Goal: Find specific page/section: Find specific page/section

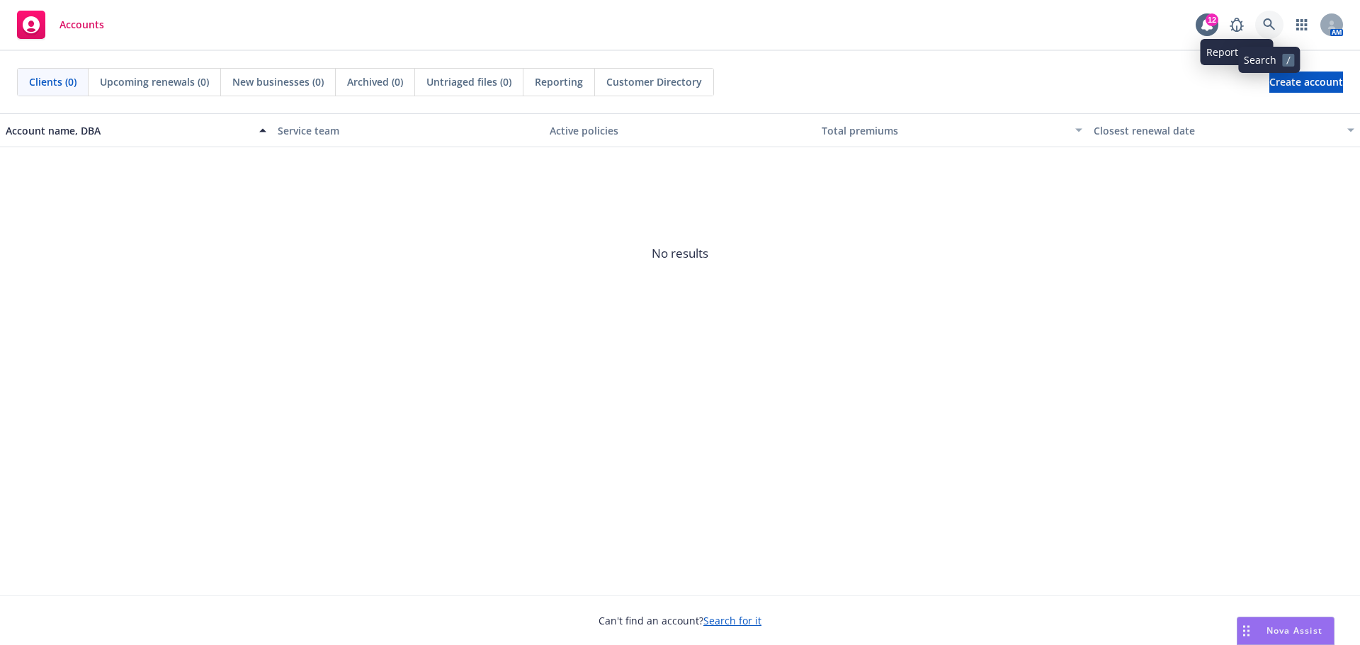
click at [1255, 21] on link at bounding box center [1269, 25] width 28 height 28
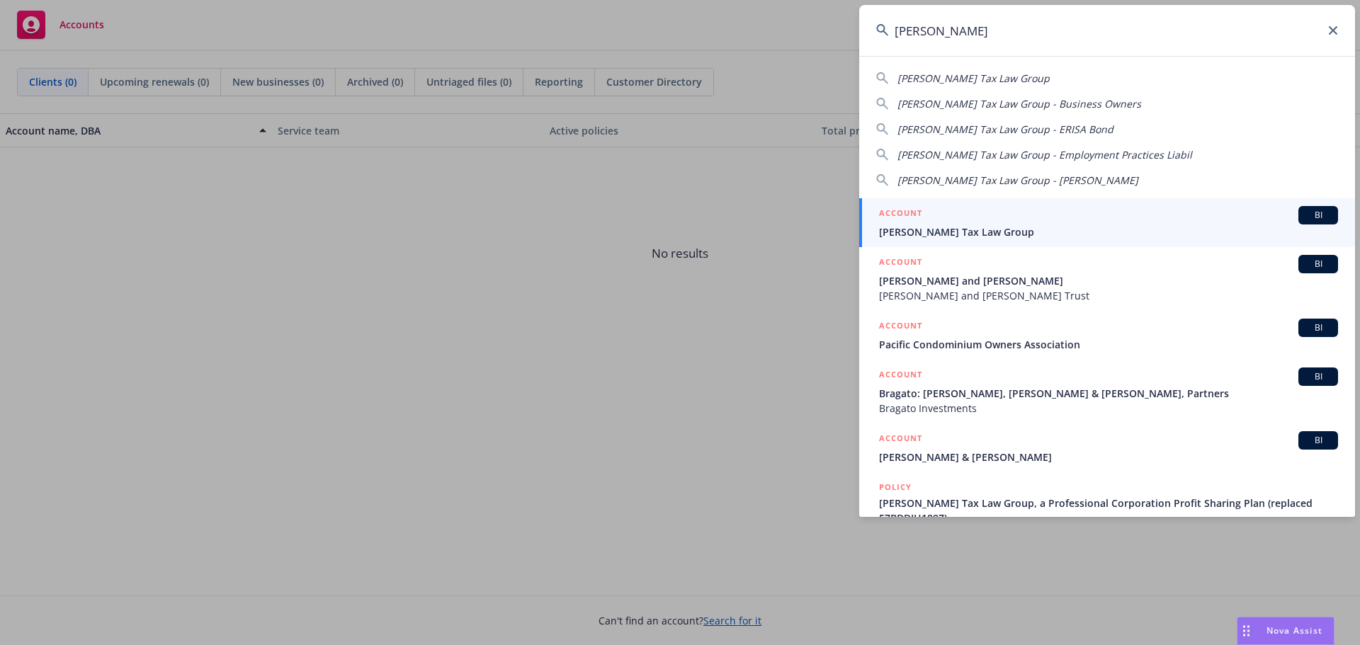
drag, startPoint x: 963, startPoint y: 43, endPoint x: 856, endPoint y: 30, distance: 107.7
click at [856, 30] on div "[PERSON_NAME] [PERSON_NAME] Tax Law Group [PERSON_NAME] Tax Law Group - Busines…" at bounding box center [680, 322] width 1360 height 645
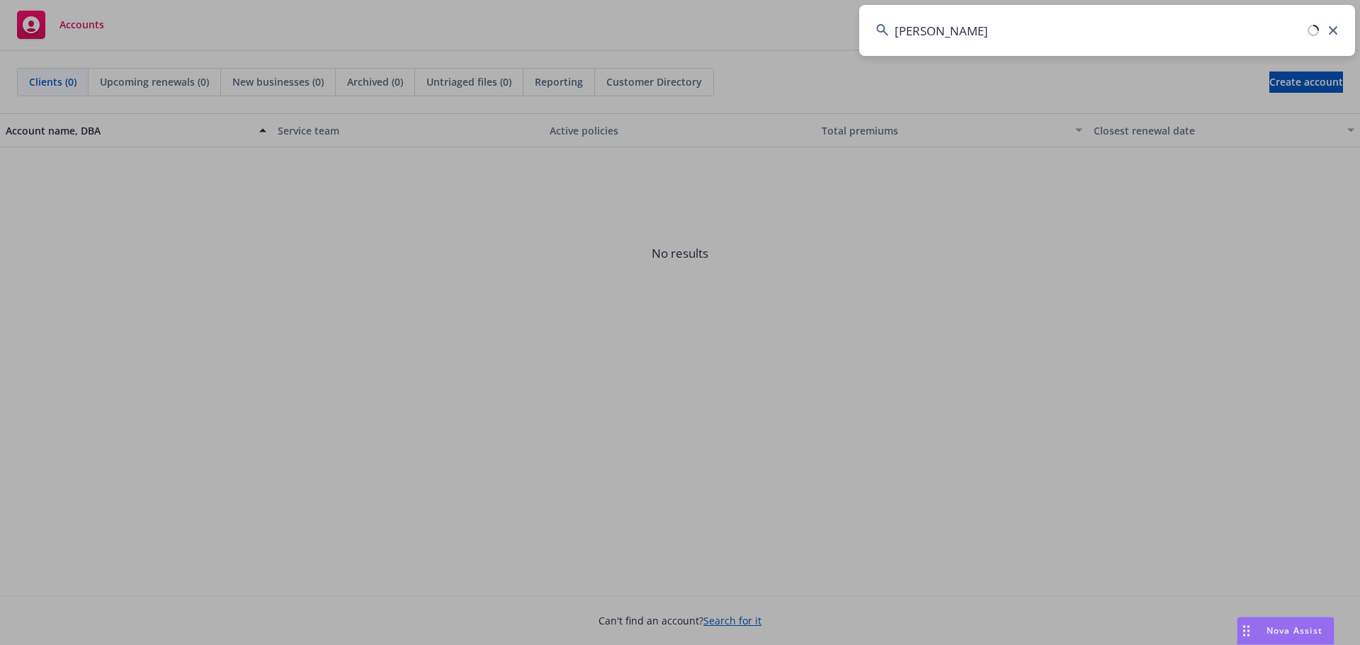
type input "[PERSON_NAME]"
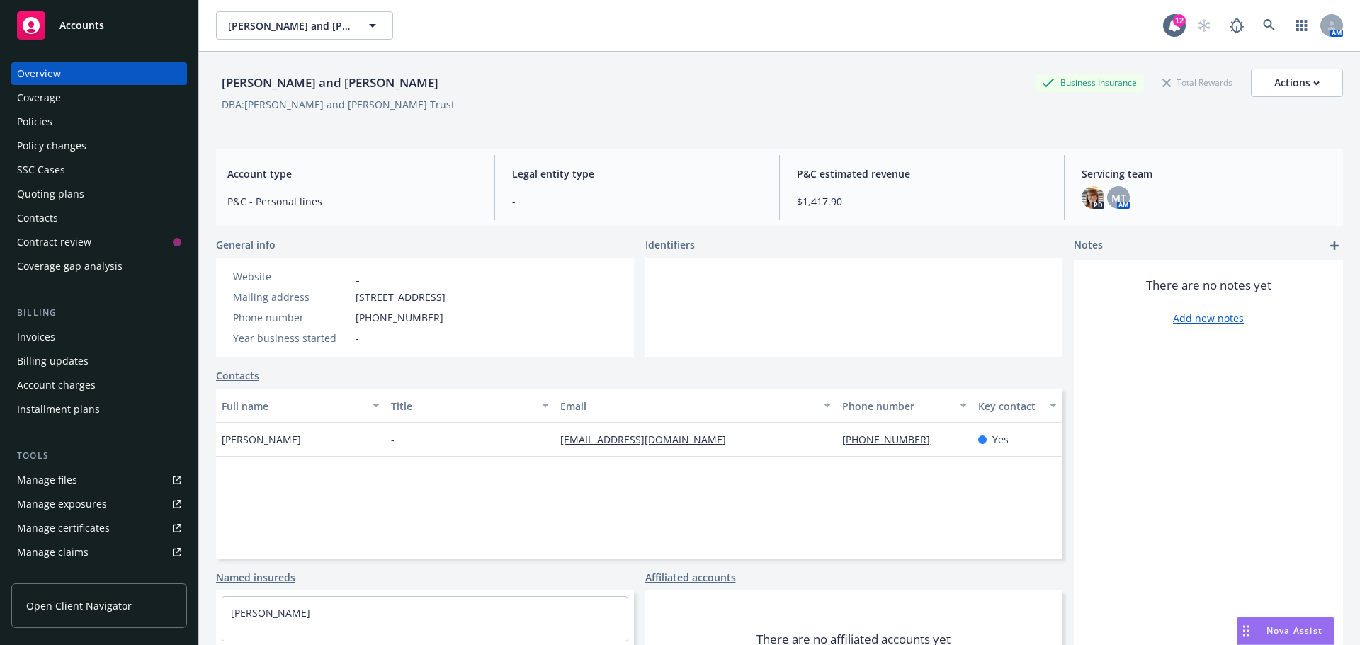
click at [54, 116] on div "Policies" at bounding box center [99, 121] width 164 height 23
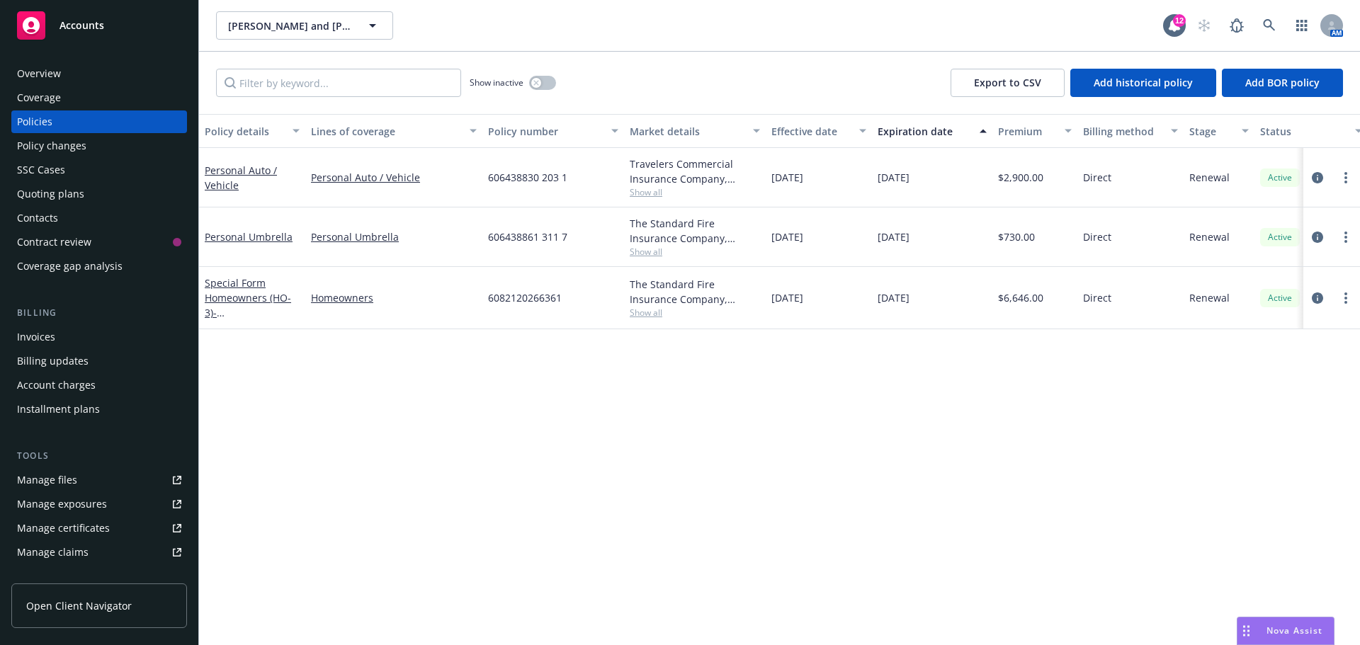
click at [67, 77] on div "Overview" at bounding box center [99, 73] width 164 height 23
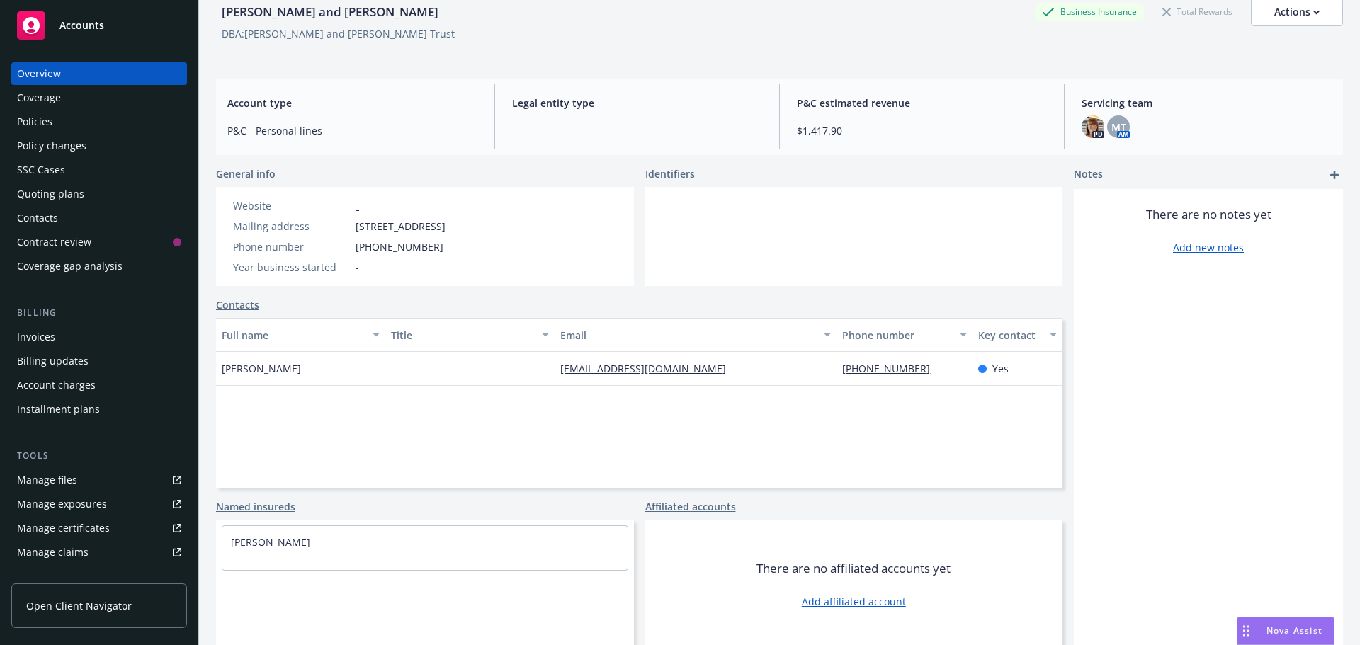
scroll to position [75, 0]
